Goal: Transaction & Acquisition: Download file/media

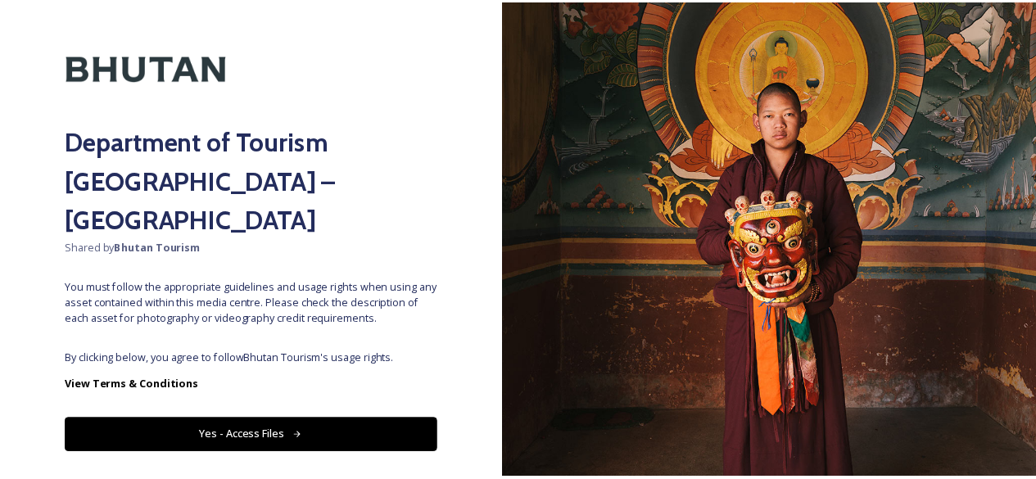
scroll to position [57, 0]
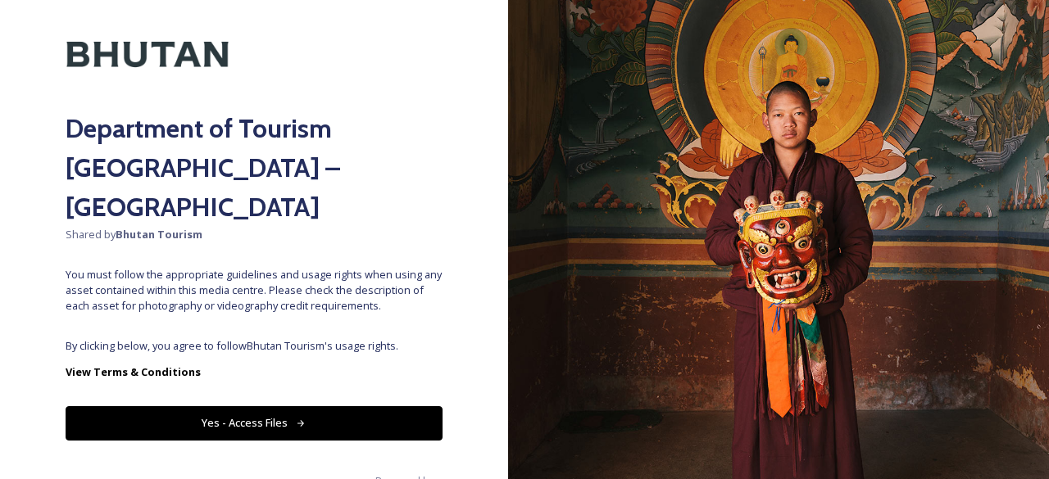
click at [297, 406] on button "Yes - Access Files" at bounding box center [254, 423] width 377 height 34
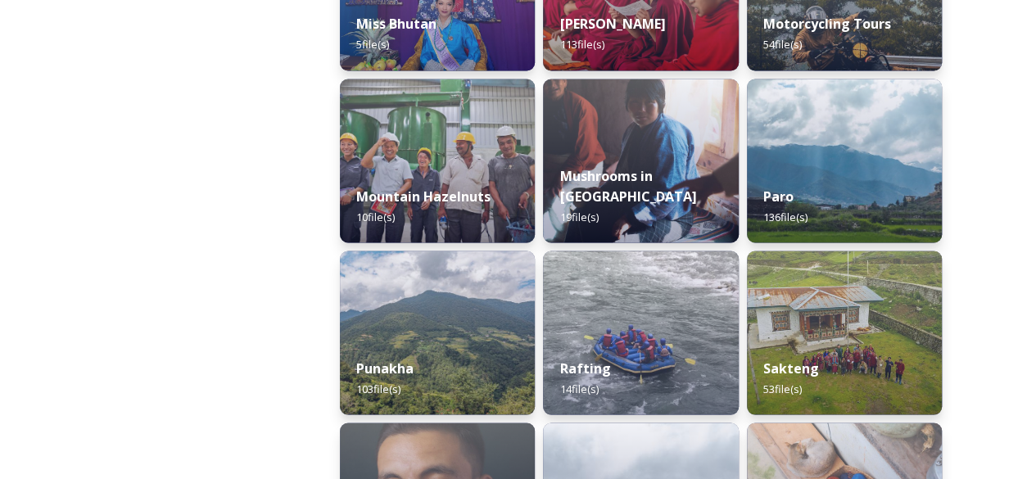
scroll to position [1393, 0]
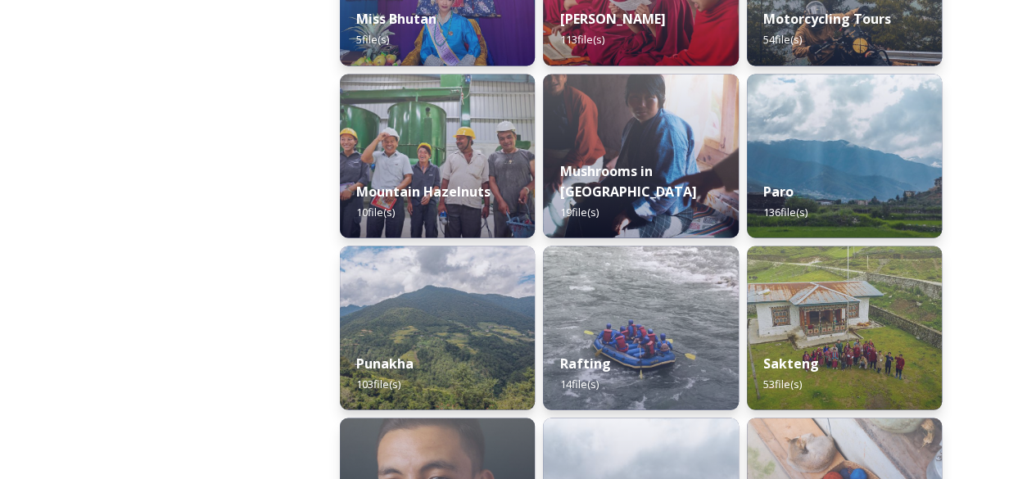
click at [439, 277] on img at bounding box center [437, 328] width 195 height 164
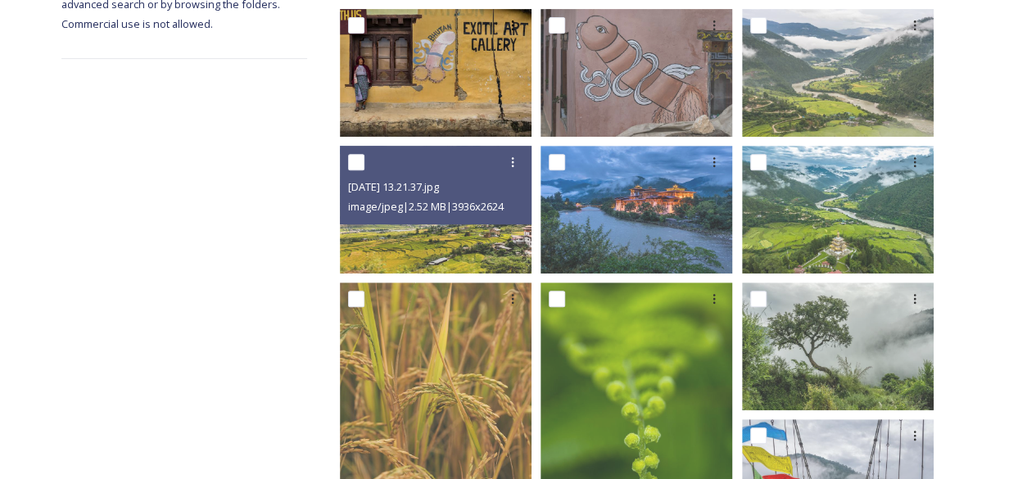
scroll to position [328, 0]
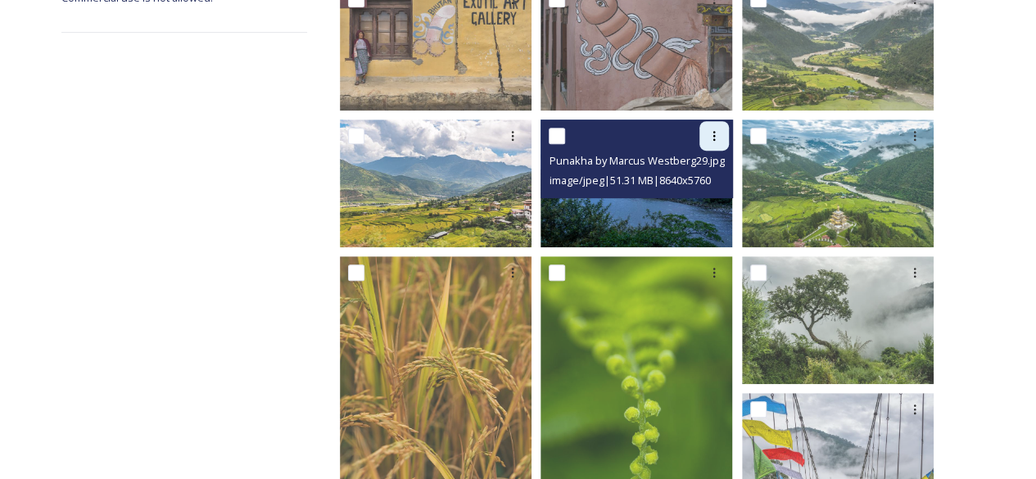
click at [715, 131] on icon at bounding box center [714, 135] width 13 height 13
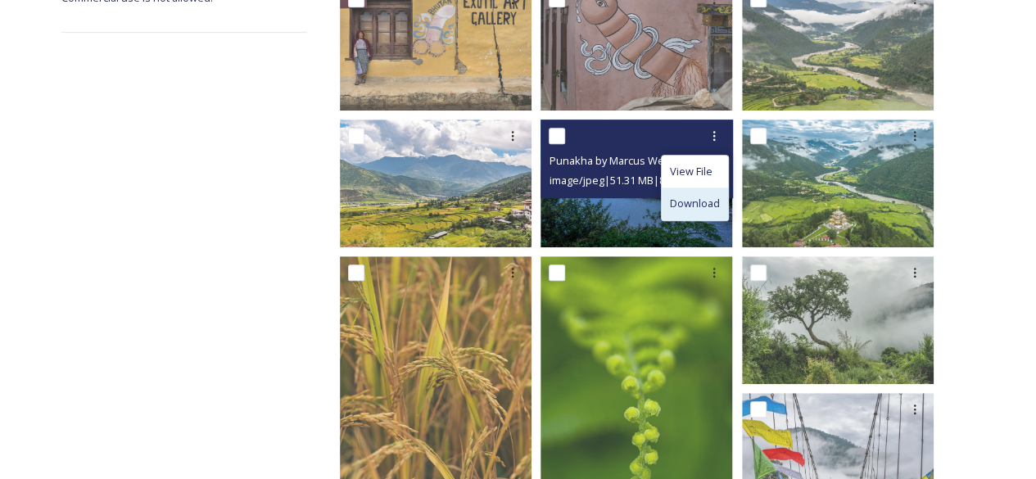
click at [705, 208] on span "Download" at bounding box center [695, 204] width 50 height 16
click at [705, 209] on img at bounding box center [637, 184] width 192 height 128
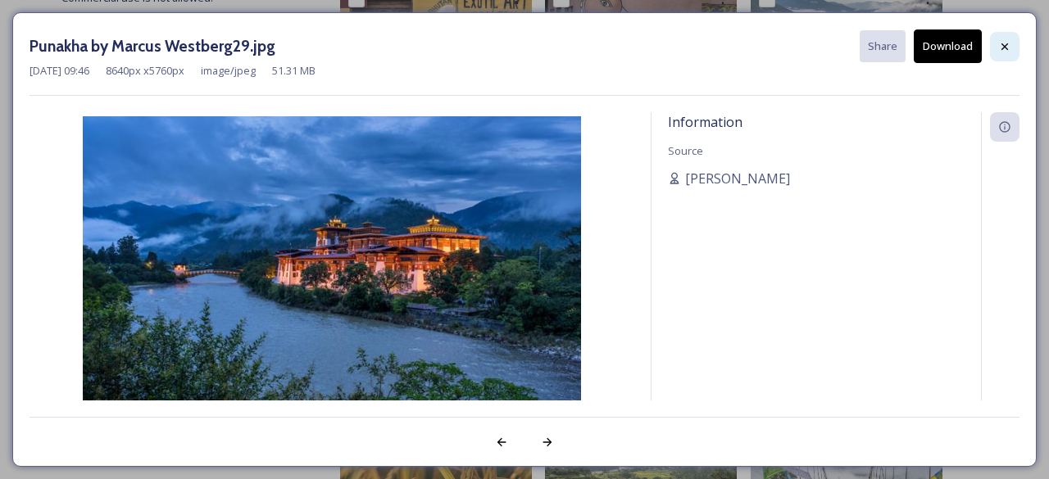
click at [1003, 46] on icon at bounding box center [1004, 46] width 13 height 13
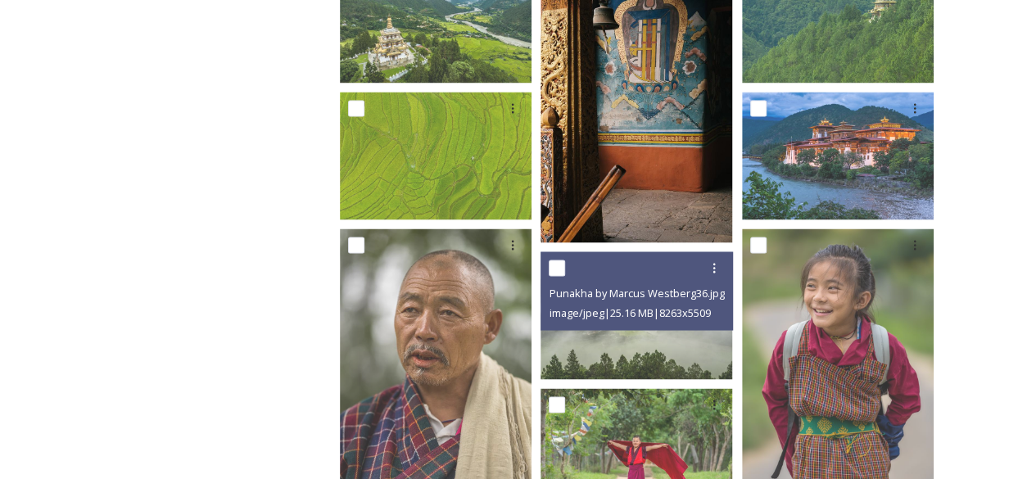
scroll to position [1311, 0]
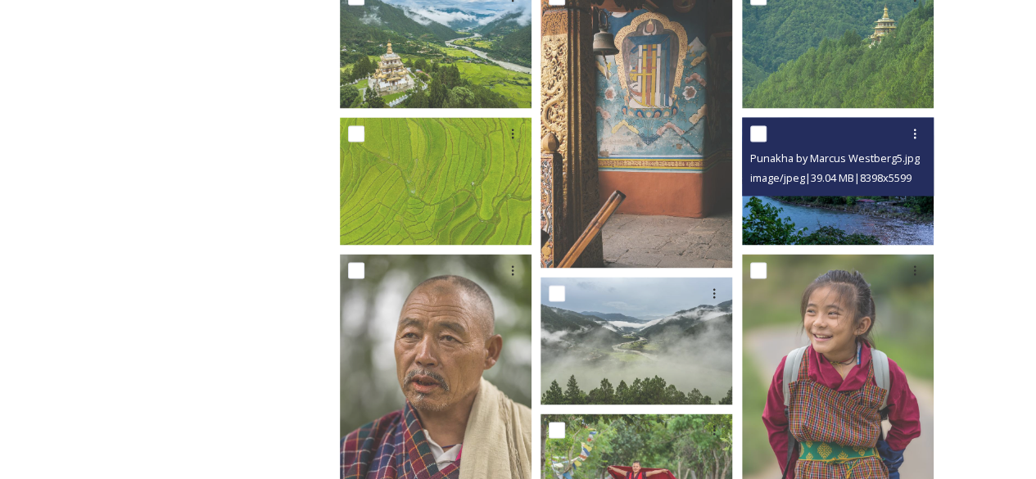
click at [749, 212] on img at bounding box center [838, 181] width 192 height 128
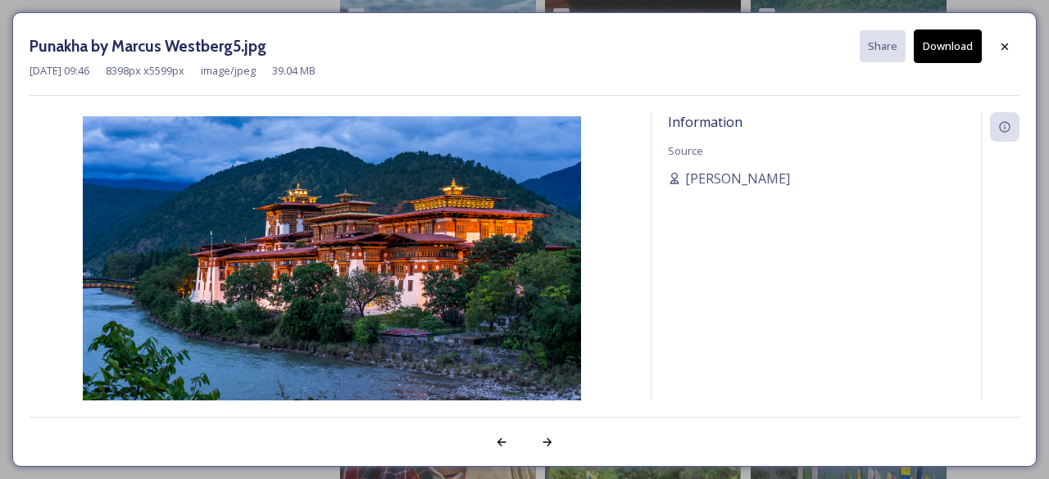
click at [958, 53] on button "Download" at bounding box center [947, 46] width 68 height 34
click at [1009, 48] on icon at bounding box center [1004, 46] width 13 height 13
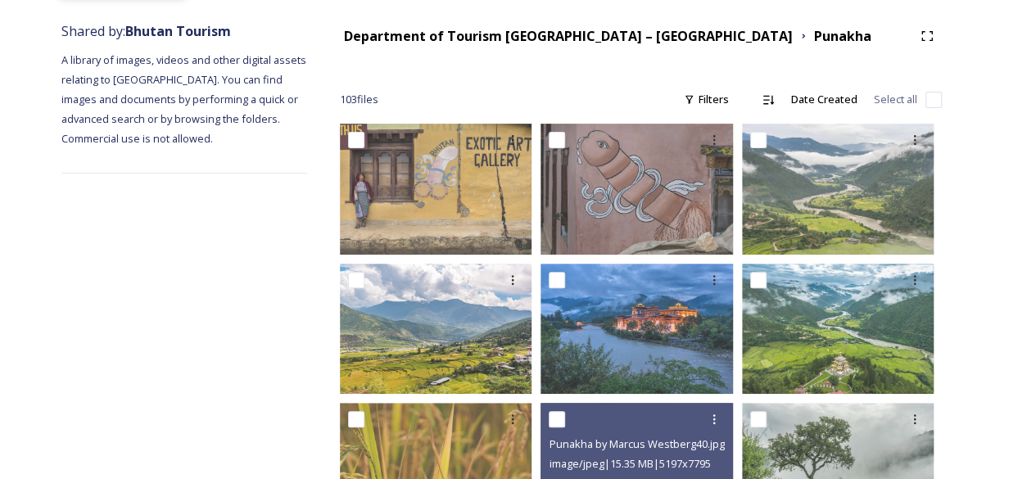
scroll to position [82, 0]
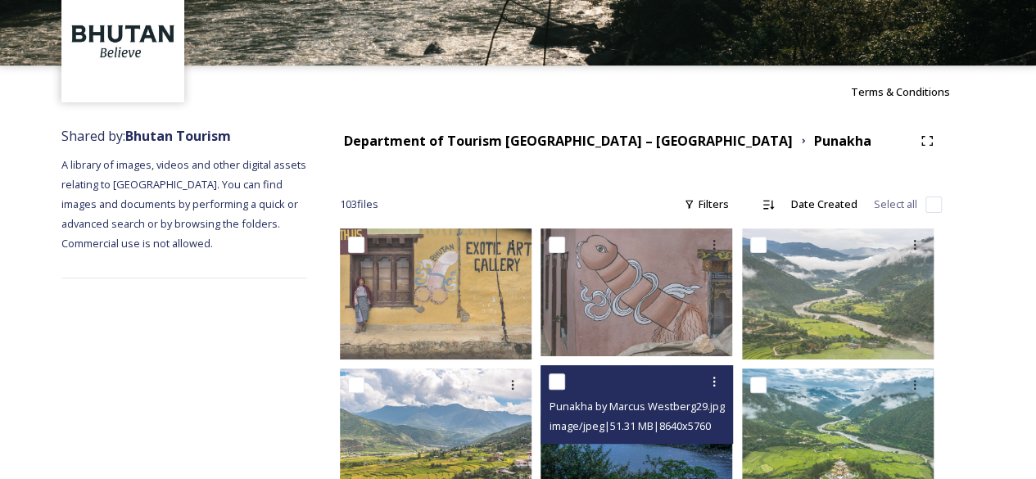
click at [605, 407] on span "Punakha by Marcus Westberg29.jpg" at bounding box center [636, 406] width 175 height 15
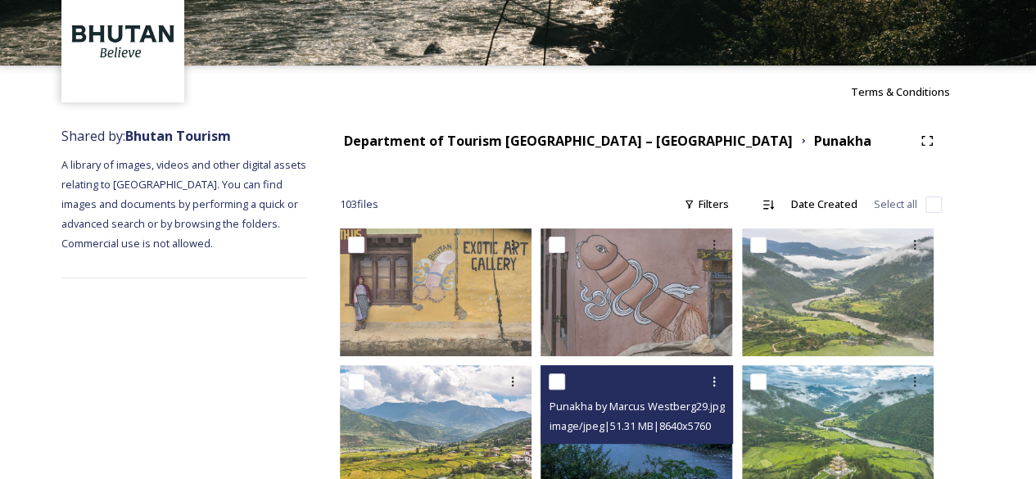
click at [613, 450] on img at bounding box center [637, 429] width 192 height 128
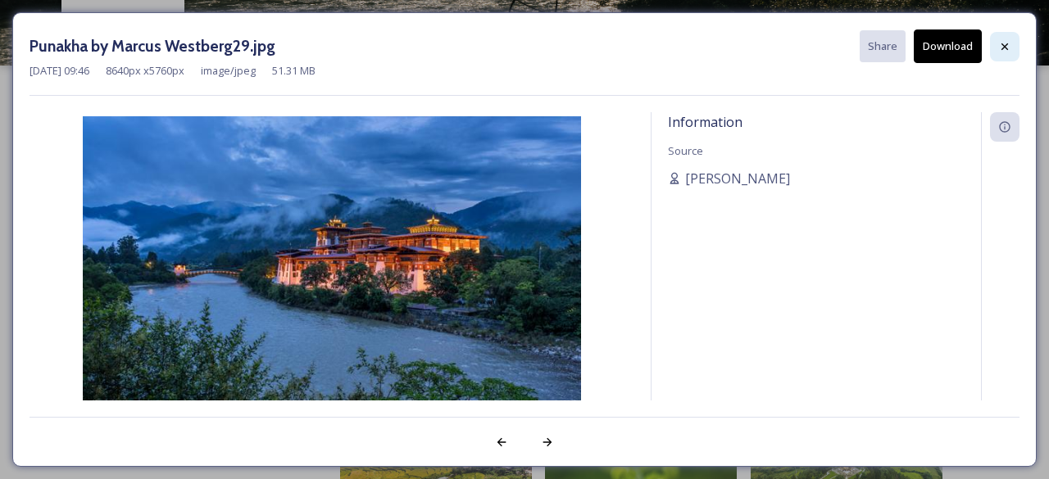
click at [1004, 47] on icon at bounding box center [1004, 46] width 7 height 7
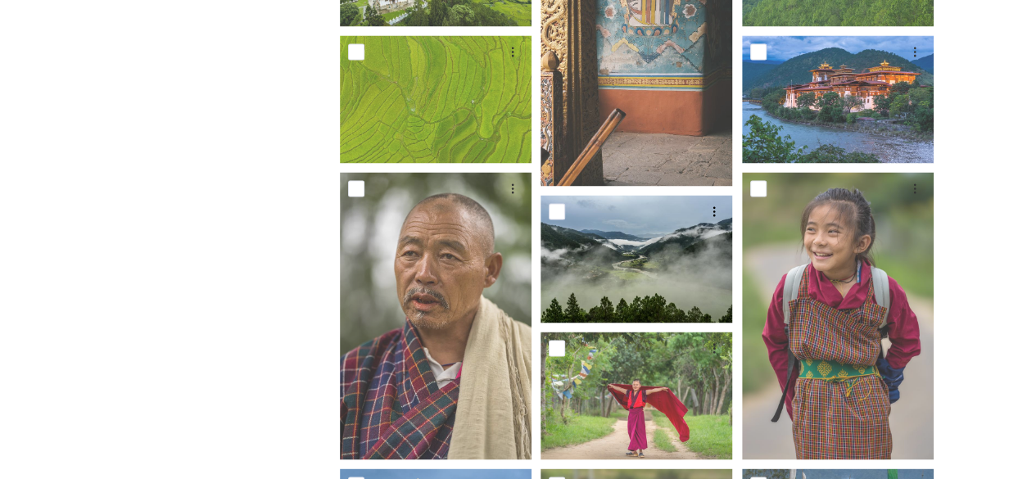
scroll to position [1966, 0]
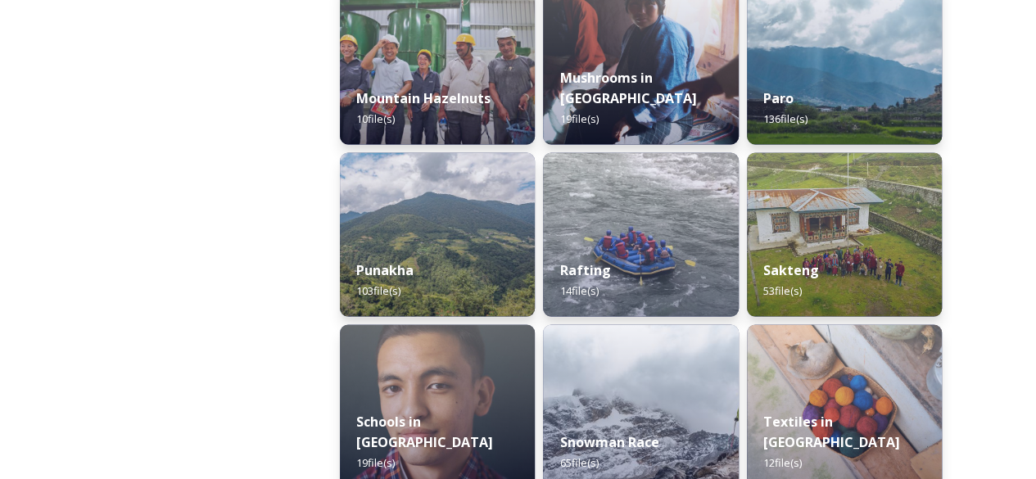
scroll to position [1978, 0]
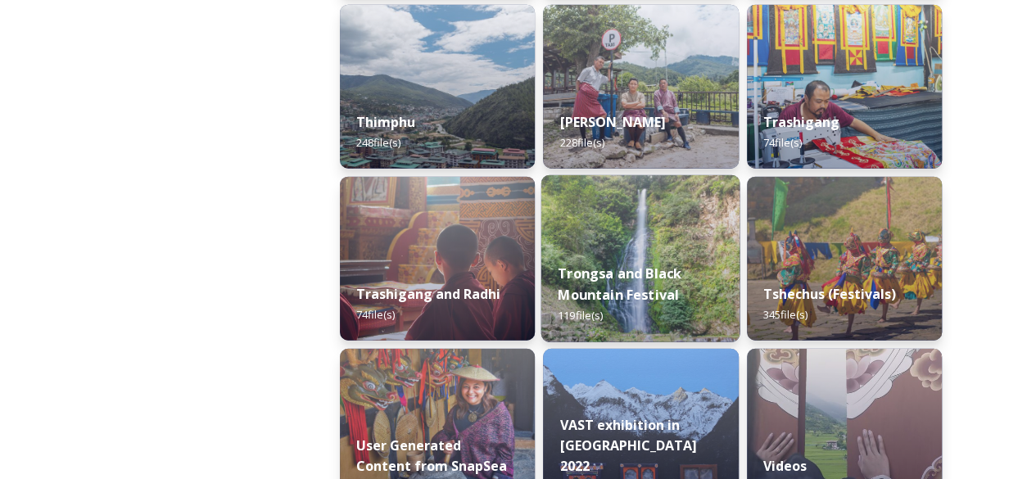
click at [559, 263] on div "Trongsa and Black Mountain Festival 119 file(s)" at bounding box center [641, 294] width 199 height 95
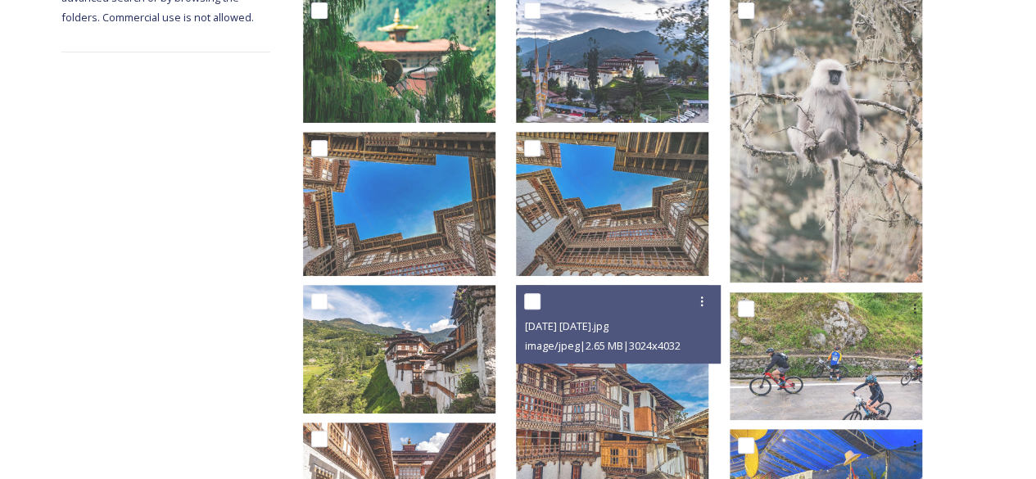
scroll to position [492, 0]
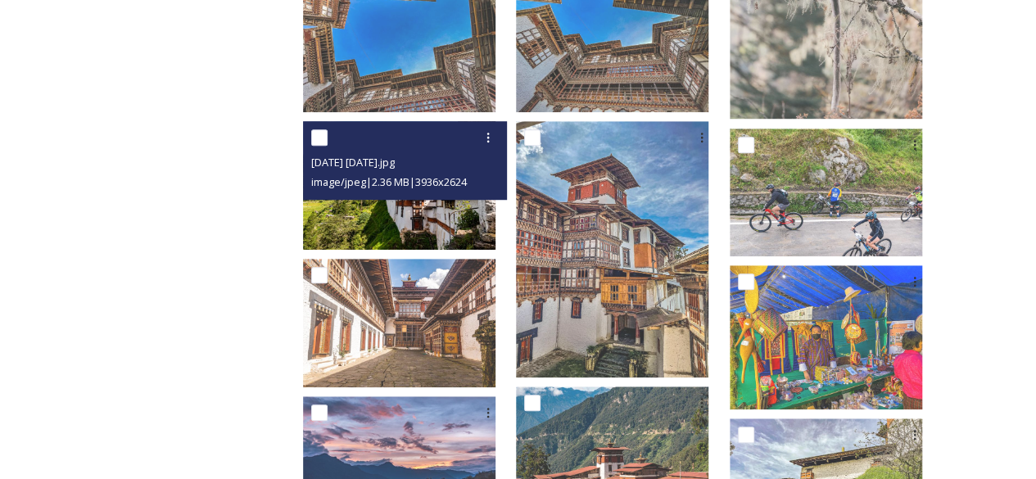
click at [469, 229] on img at bounding box center [399, 185] width 193 height 129
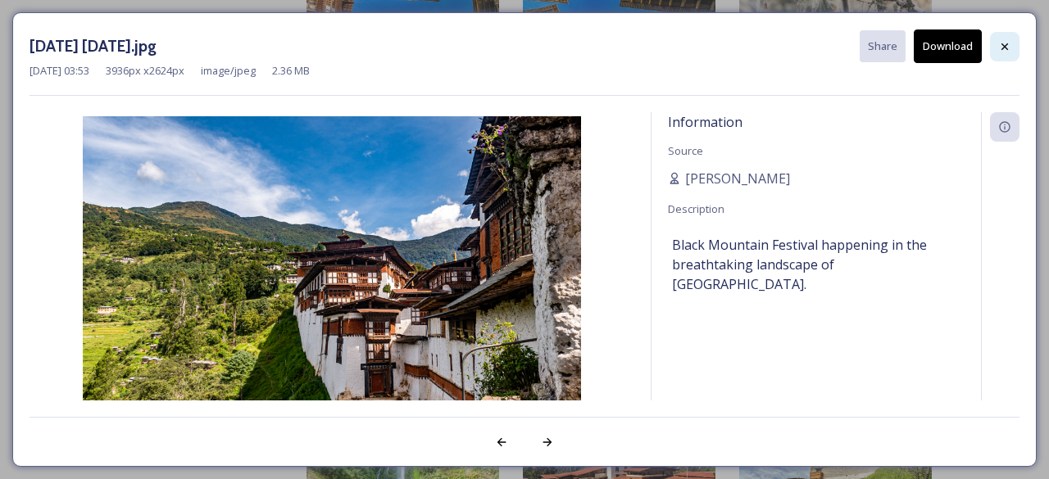
click at [1006, 41] on icon at bounding box center [1004, 46] width 13 height 13
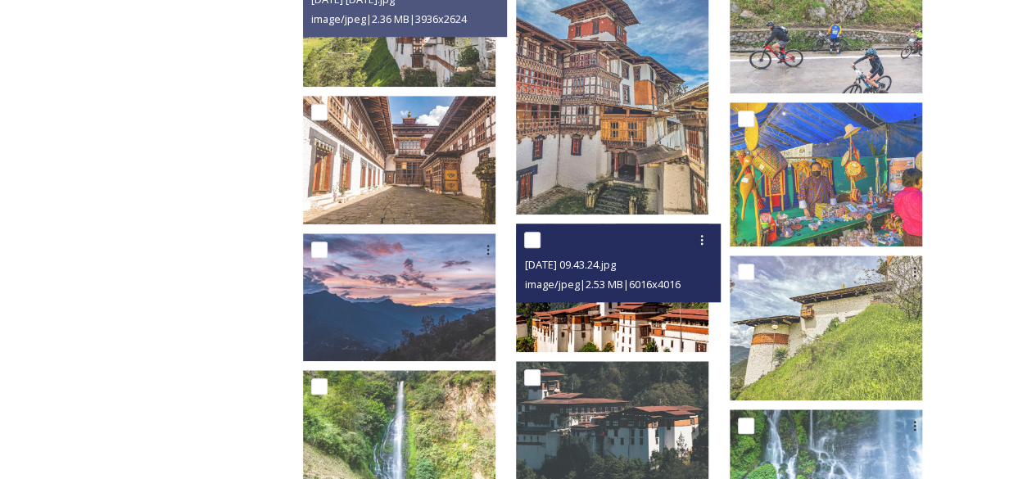
scroll to position [655, 0]
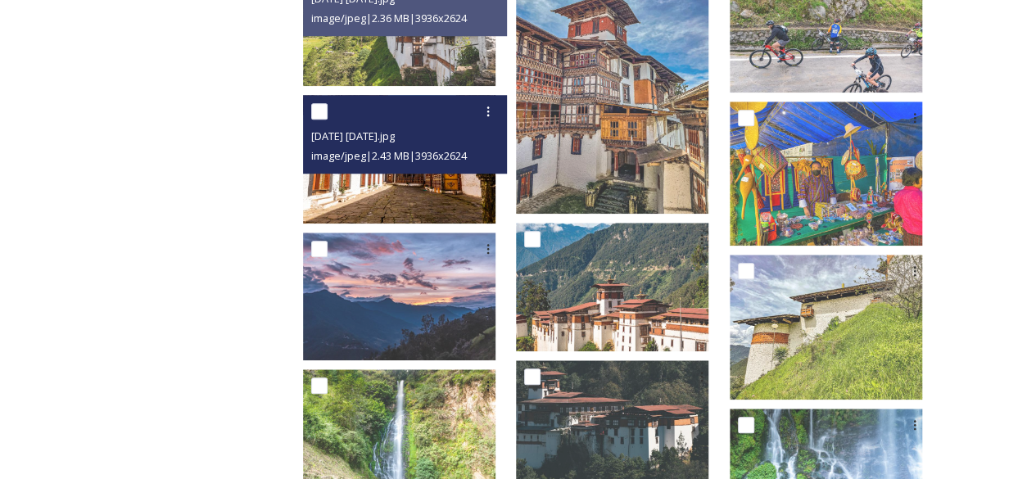
click at [460, 192] on img at bounding box center [399, 159] width 193 height 129
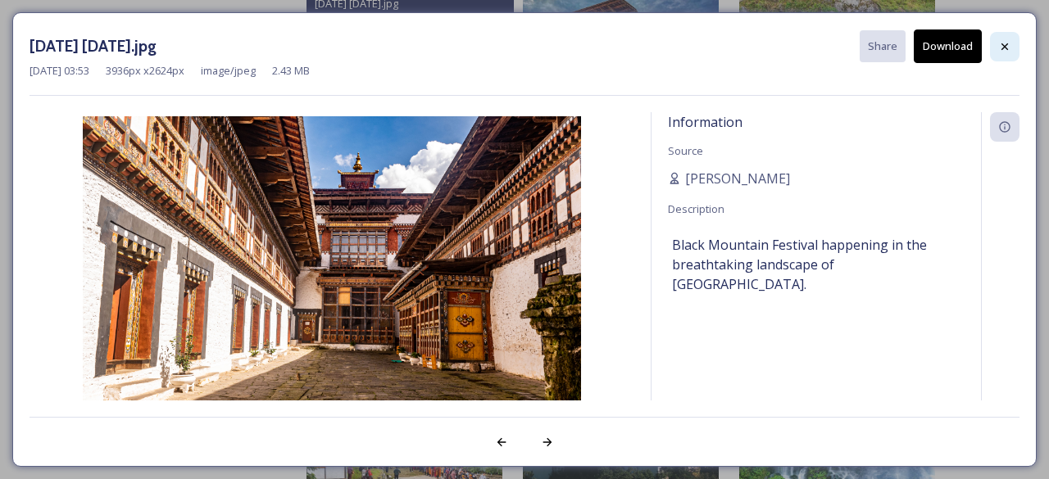
click at [993, 48] on div at bounding box center [1004, 46] width 29 height 29
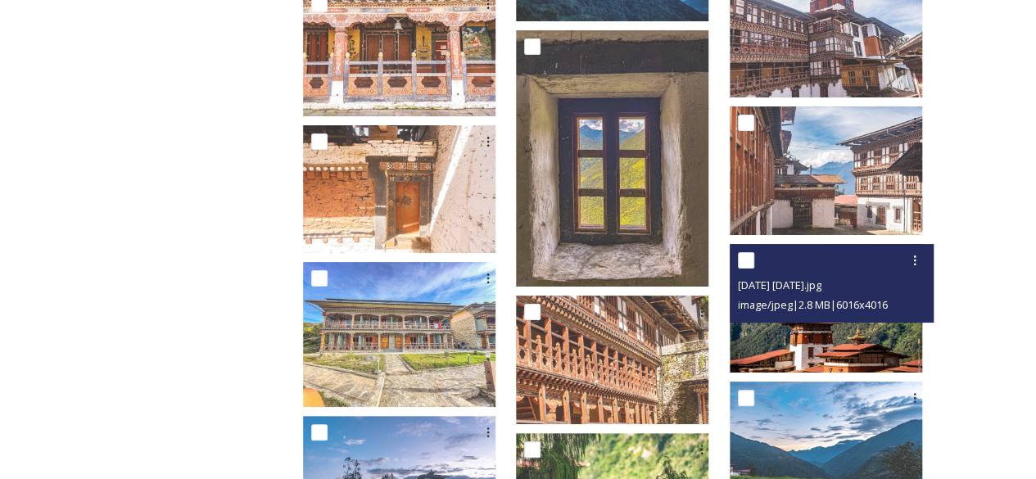
scroll to position [3097, 0]
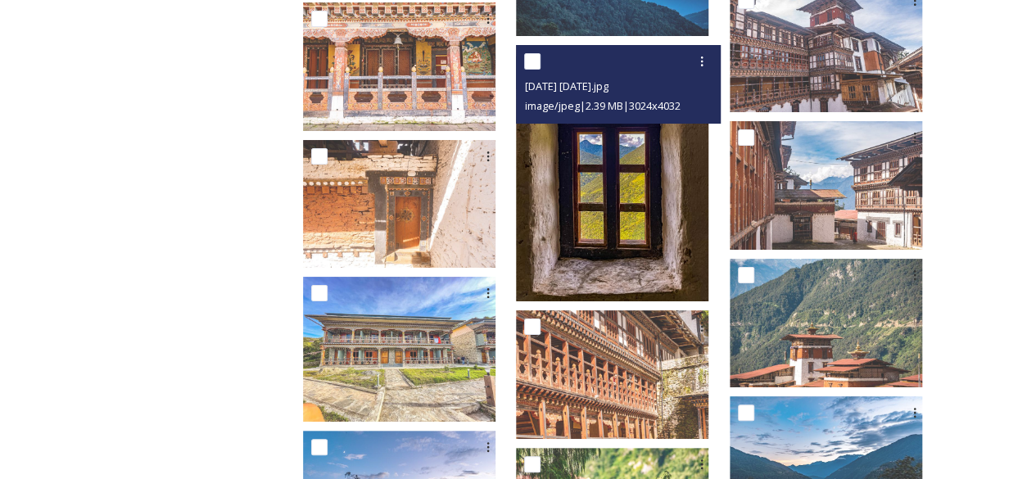
click at [677, 292] on img at bounding box center [612, 173] width 193 height 256
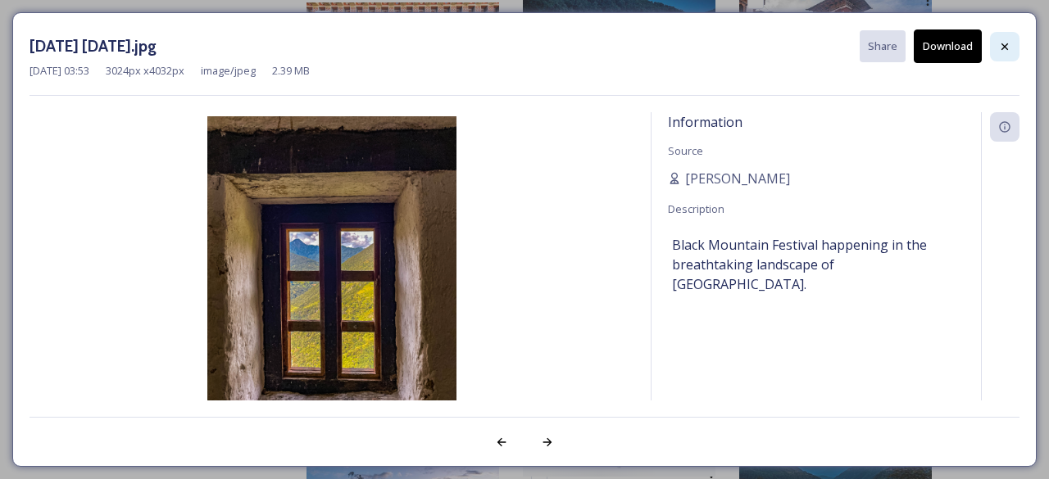
click at [995, 47] on div at bounding box center [1004, 46] width 29 height 29
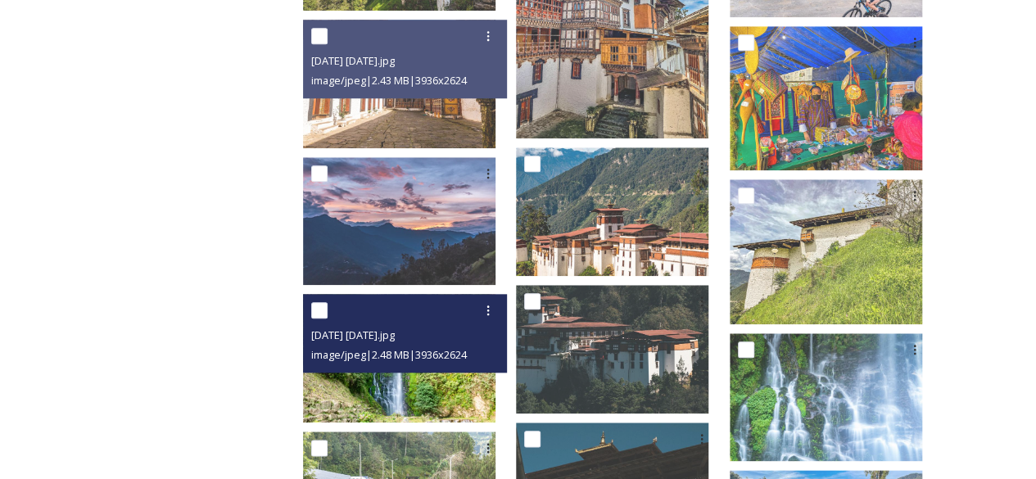
scroll to position [639, 0]
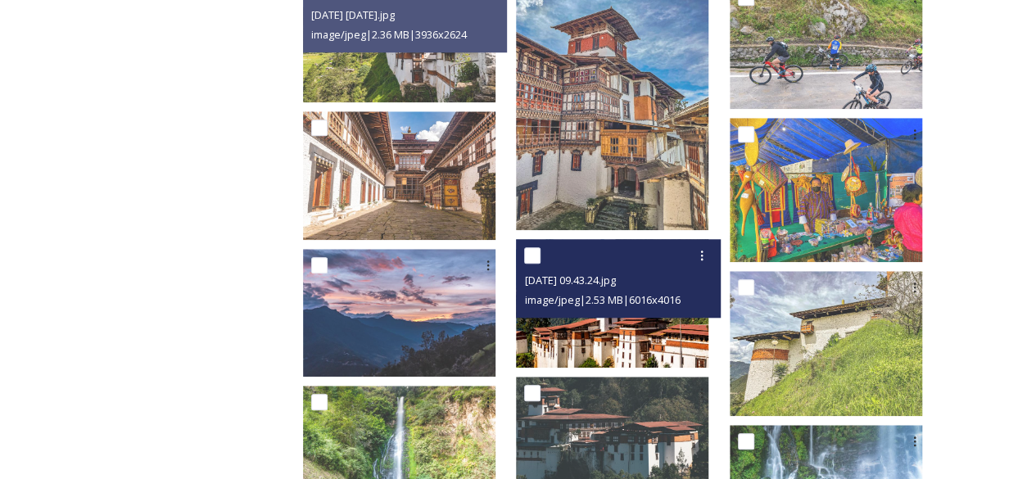
click at [572, 342] on img at bounding box center [612, 303] width 193 height 129
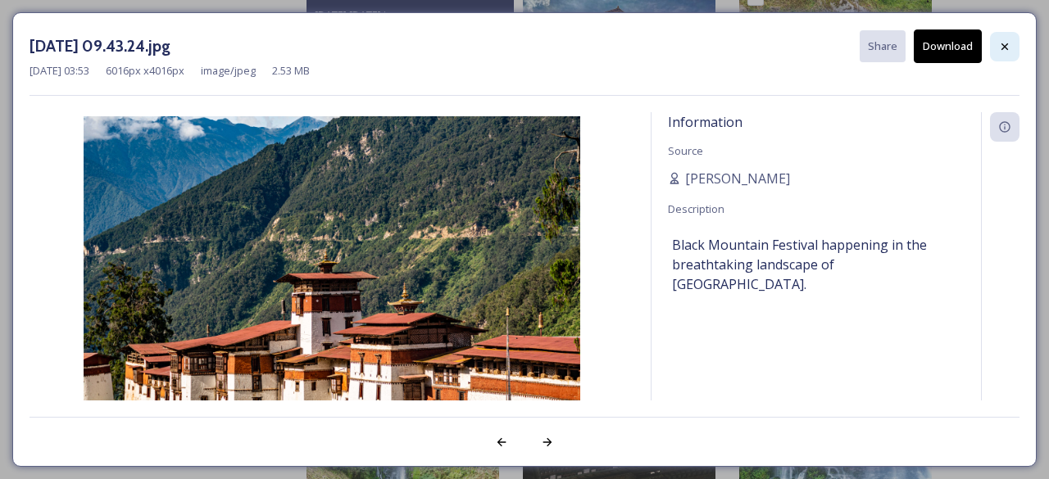
click at [1004, 41] on icon at bounding box center [1004, 46] width 13 height 13
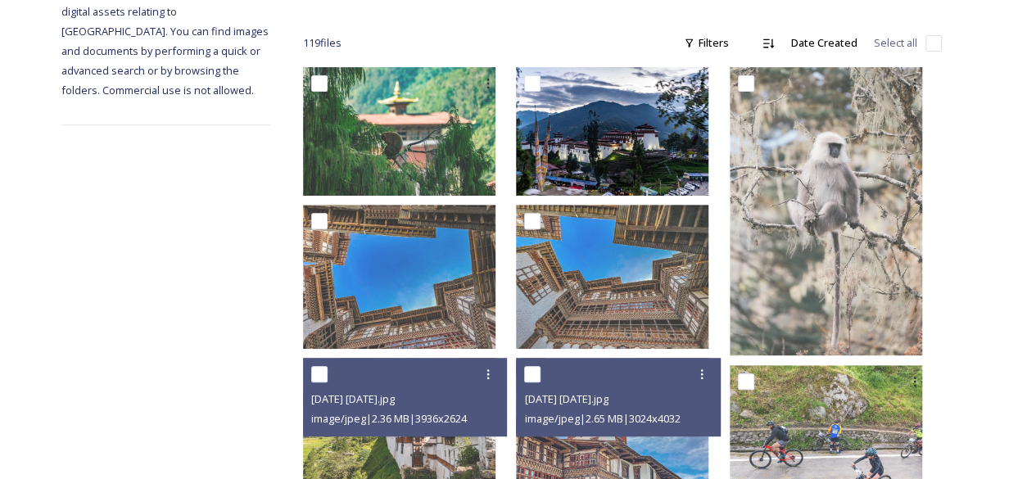
scroll to position [66, 0]
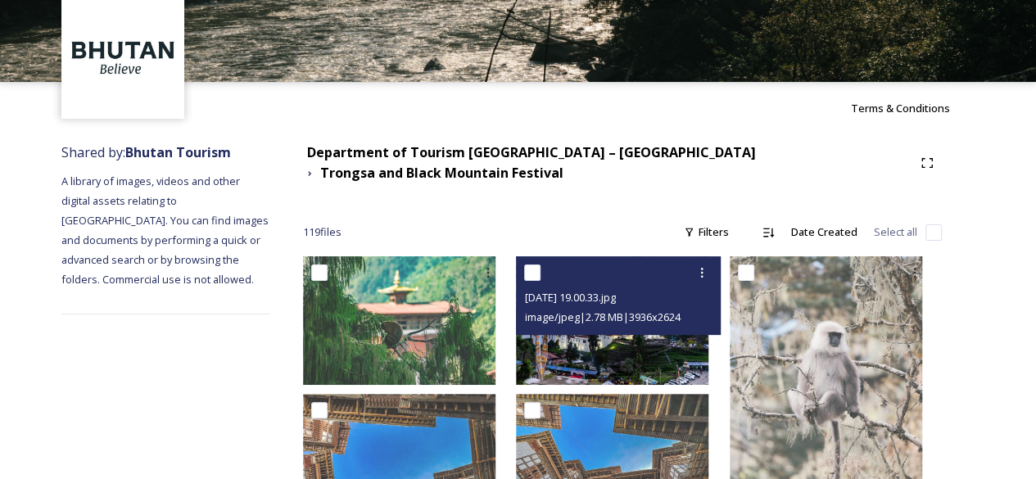
click at [629, 366] on img at bounding box center [612, 320] width 193 height 129
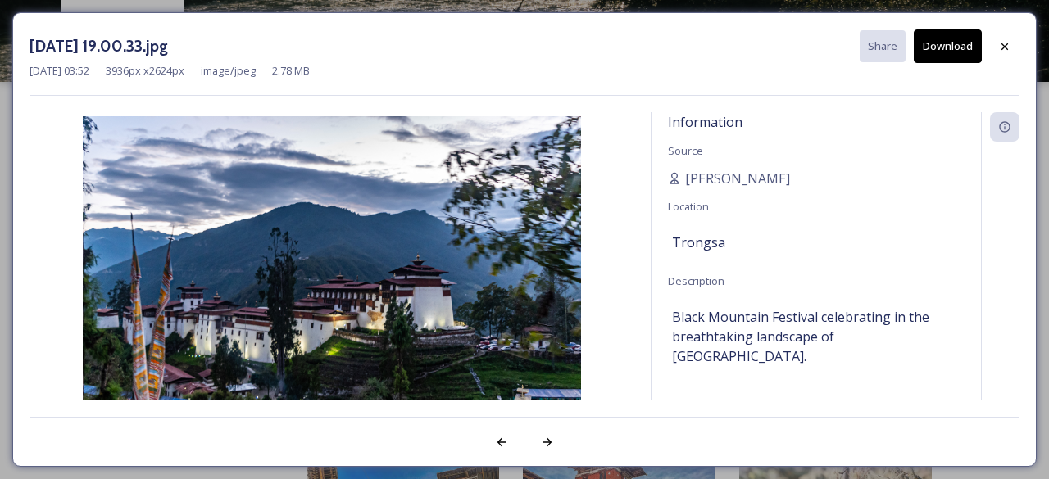
click at [942, 55] on button "Download" at bounding box center [947, 46] width 68 height 34
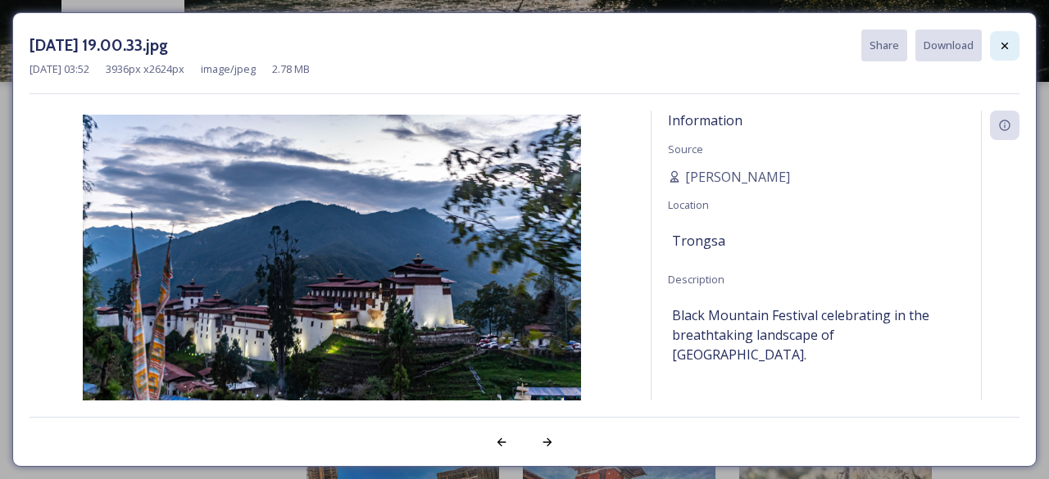
click at [998, 52] on div at bounding box center [1004, 45] width 29 height 29
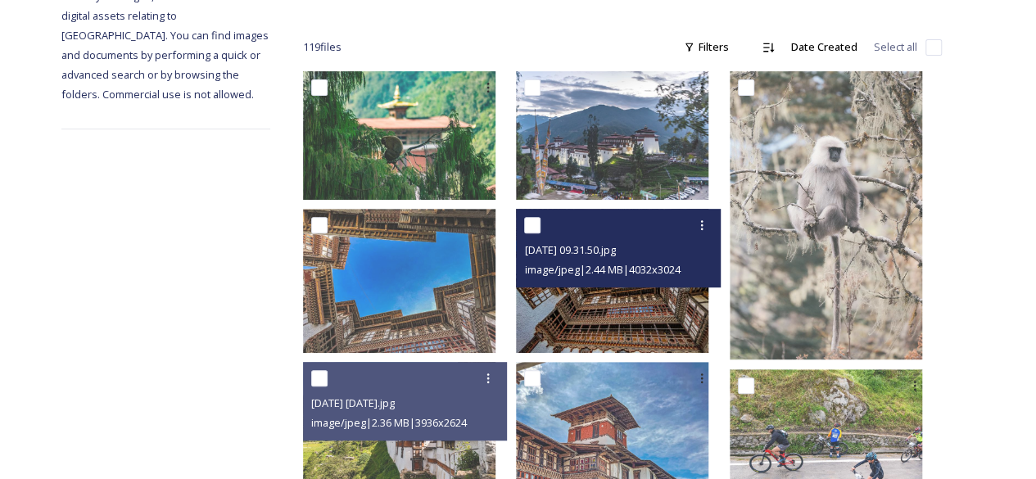
scroll to position [393, 0]
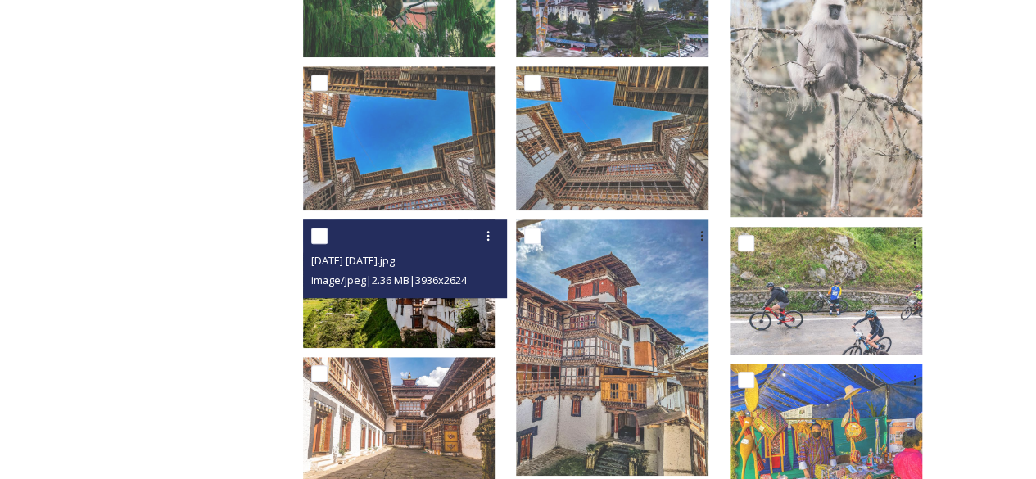
click at [496, 335] on img at bounding box center [399, 284] width 193 height 129
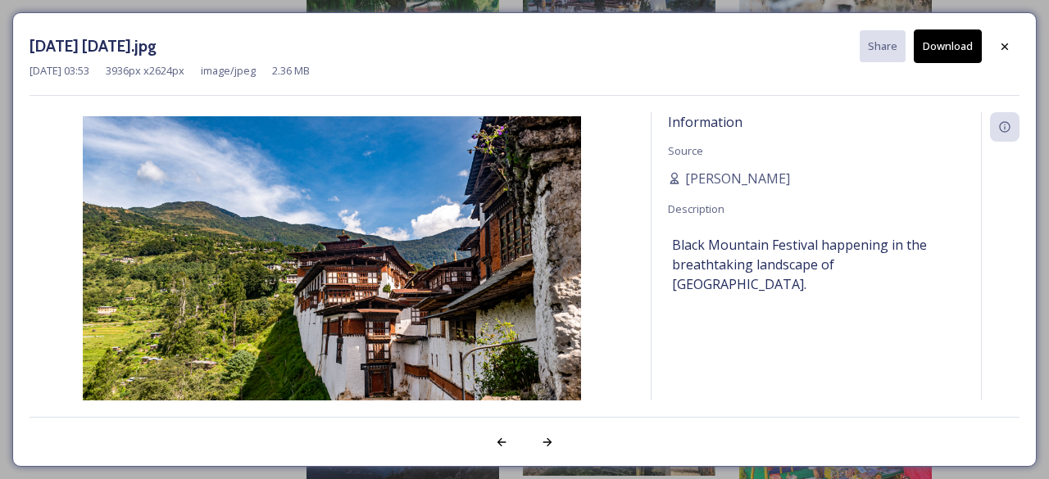
click at [939, 51] on button "Download" at bounding box center [947, 46] width 68 height 34
click at [1013, 35] on div at bounding box center [1004, 46] width 29 height 29
